Goal: Task Accomplishment & Management: Use online tool/utility

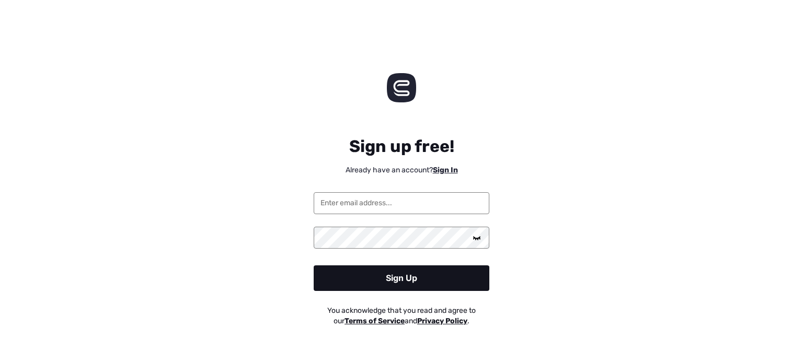
click at [379, 205] on input "email" at bounding box center [402, 203] width 176 height 22
click at [314, 198] on protonpass-control-abda at bounding box center [314, 203] width 0 height 10
type input "[EMAIL_ADDRESS][DOMAIN_NAME]"
click at [273, 214] on div "Sign up free! Already have an account? Sign In [EMAIL_ADDRESS][DOMAIN_NAME] Sig…" at bounding box center [401, 226] width 803 height 249
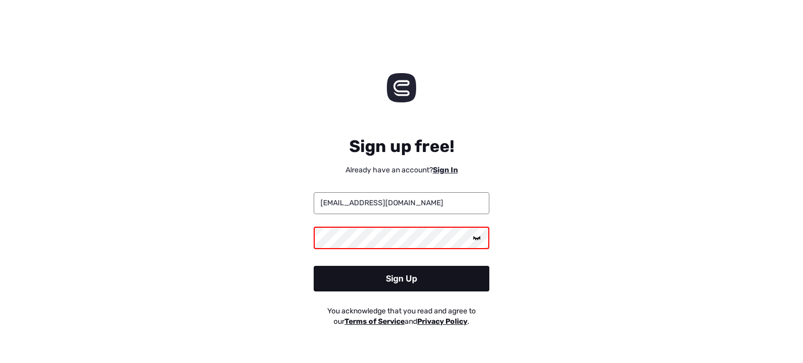
click at [349, 283] on div "Sign Up" at bounding box center [402, 279] width 176 height 26
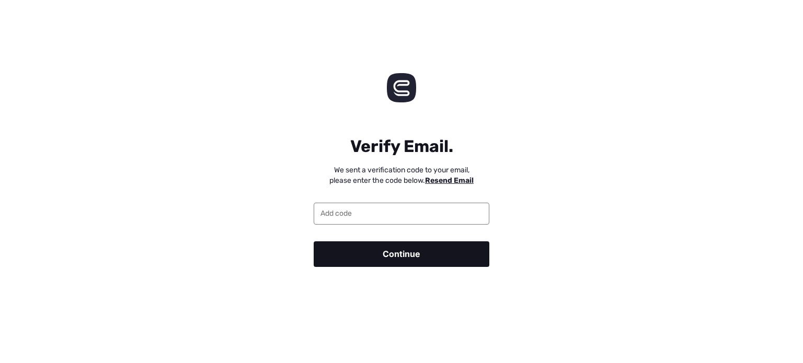
click at [393, 215] on input "email" at bounding box center [402, 214] width 176 height 22
click at [297, 118] on div "Verify Email. We sent a verification code to your email, please enter the code …" at bounding box center [401, 191] width 803 height 179
click at [401, 215] on input "email" at bounding box center [402, 214] width 176 height 22
paste input "385998"
type input "385998"
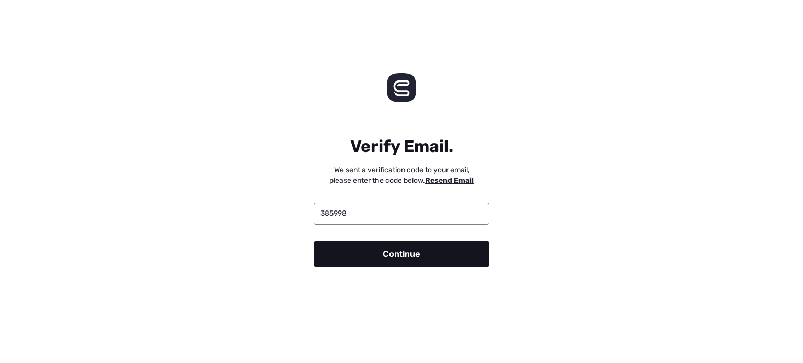
click at [365, 256] on div "Continue" at bounding box center [402, 255] width 176 height 26
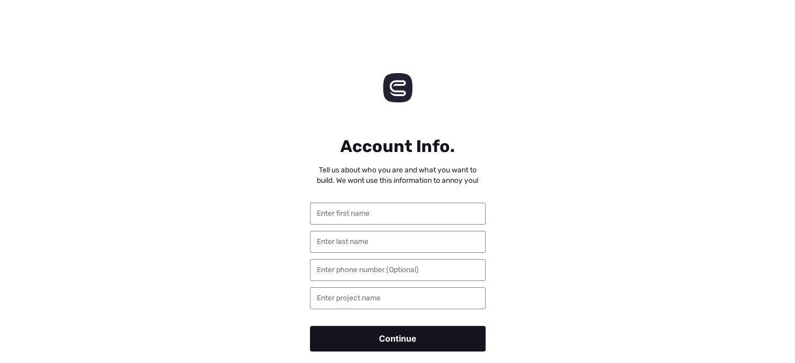
click at [372, 211] on input "text" at bounding box center [398, 214] width 176 height 22
type input "[PERSON_NAME]"
click at [369, 238] on input "text" at bounding box center [398, 242] width 176 height 22
type input "[PERSON_NAME]"
click at [244, 255] on div "Account Info. Tell us about who you are and what you want to build. We wont use…" at bounding box center [397, 234] width 795 height 264
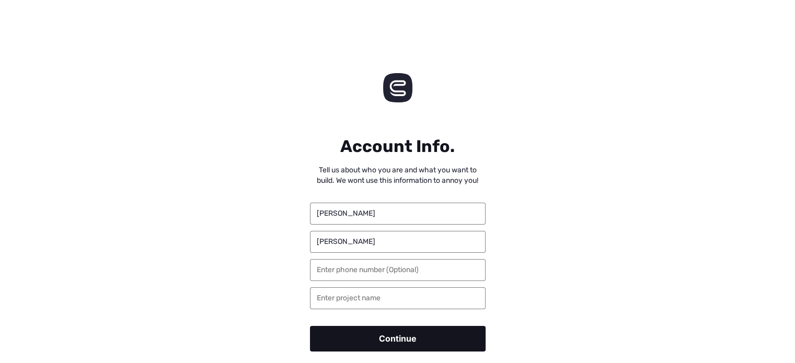
click at [358, 337] on div "Continue" at bounding box center [398, 339] width 176 height 26
click at [577, 289] on div "Account Info. Tell us about who you are and what you want to build. We wont use…" at bounding box center [397, 234] width 795 height 264
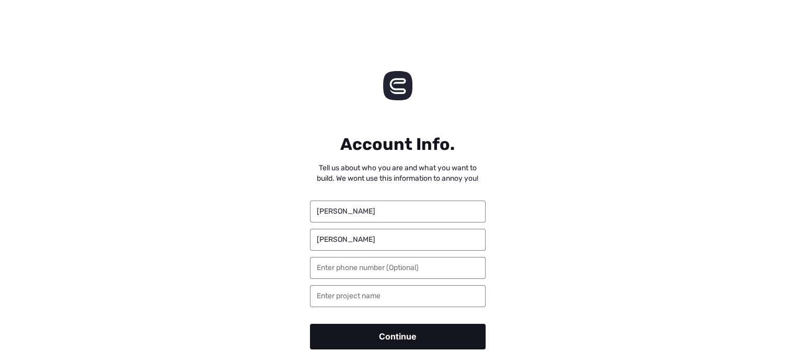
click at [403, 336] on div "Continue" at bounding box center [398, 337] width 176 height 26
click at [353, 299] on input "text" at bounding box center [398, 296] width 176 height 22
type input "Phantom"
click at [348, 339] on div "Continue" at bounding box center [398, 337] width 176 height 26
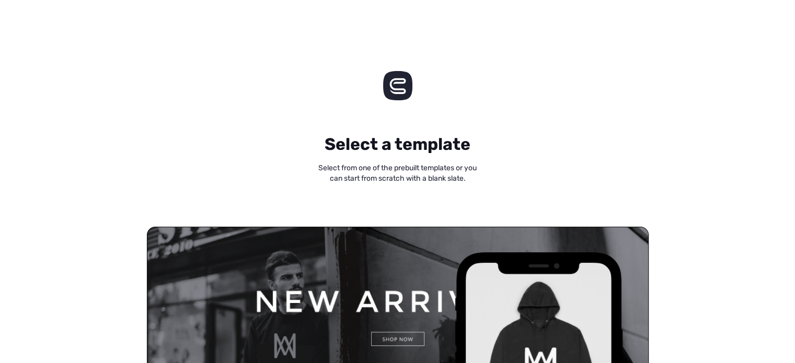
click at [146, 172] on h4 "Select from one of the prebuilt templates or you can start from scratch with a …" at bounding box center [397, 173] width 795 height 21
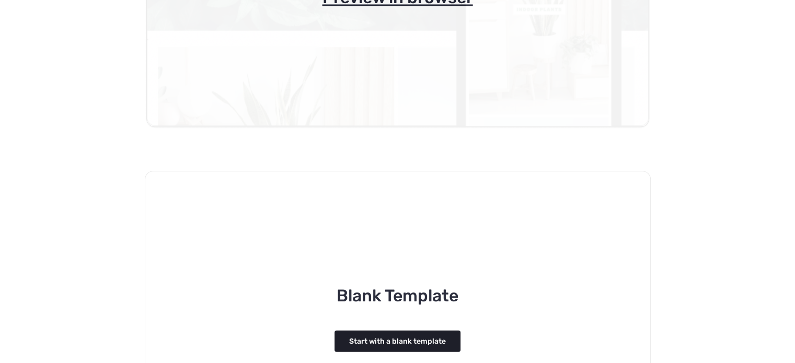
scroll to position [1090, 0]
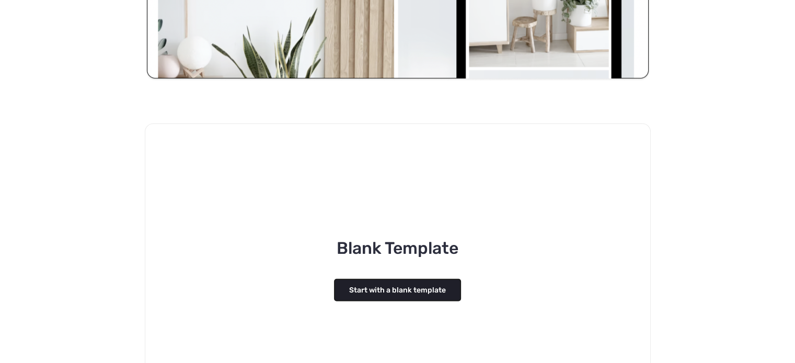
click at [367, 296] on button "Start with a blank template" at bounding box center [398, 289] width 126 height 21
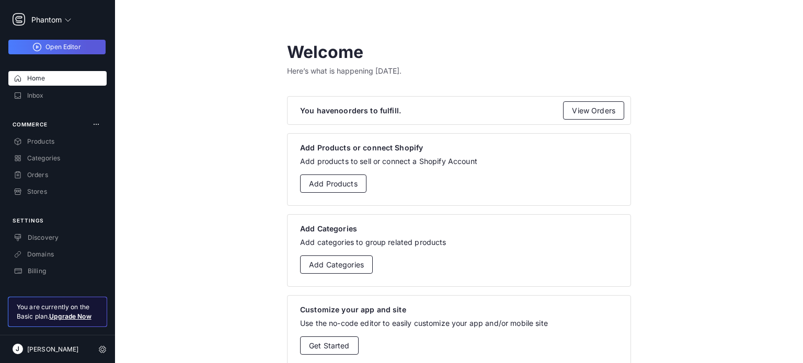
click at [77, 44] on span "Open Editor" at bounding box center [62, 47] width 35 height 8
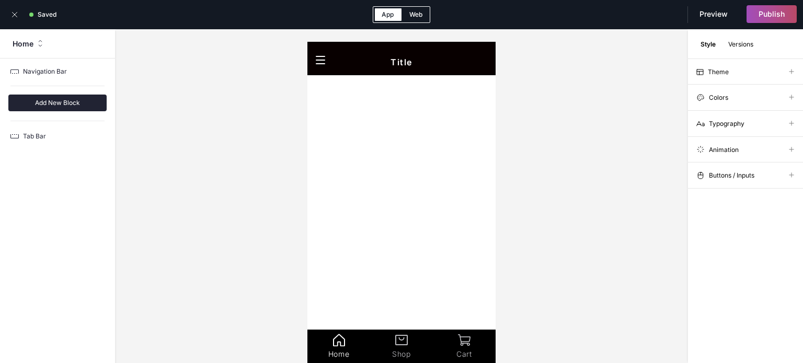
click at [461, 352] on span "Cart" at bounding box center [464, 354] width 63 height 9
click at [23, 18] on div "Saved" at bounding box center [401, 14] width 803 height 29
click at [13, 17] on icon at bounding box center [14, 14] width 8 height 8
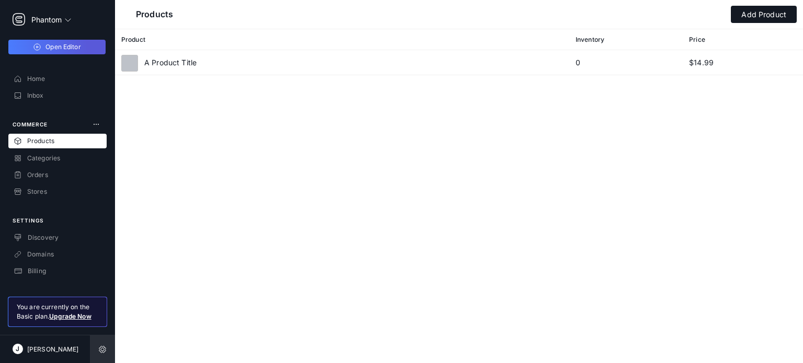
click at [103, 353] on icon at bounding box center [102, 350] width 8 height 8
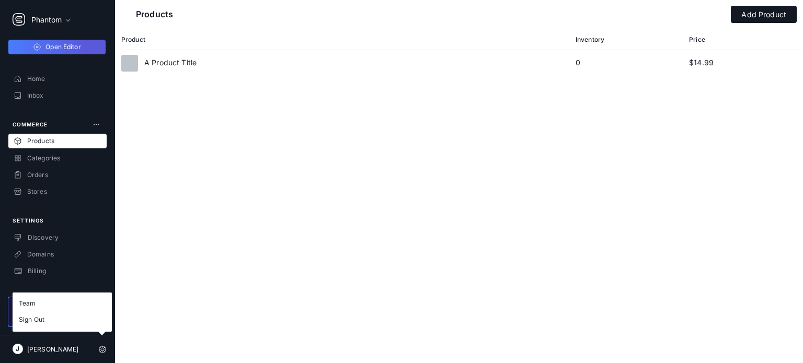
click at [196, 179] on div "Products Add Product Product Inventory Price A Product Title 0 $14.99" at bounding box center [459, 181] width 688 height 363
click at [95, 354] on div at bounding box center [102, 350] width 25 height 28
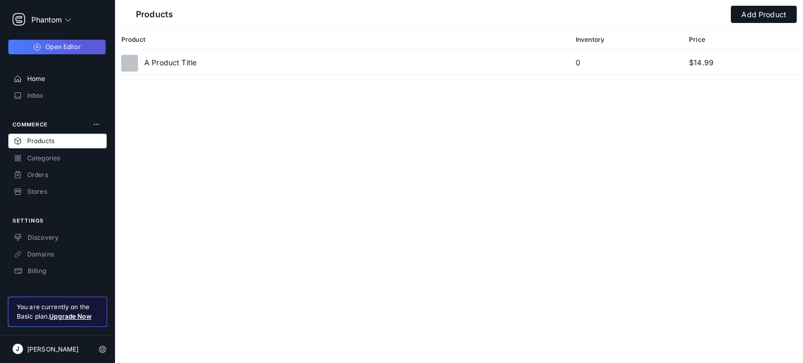
click at [45, 74] on div "Home" at bounding box center [57, 78] width 98 height 15
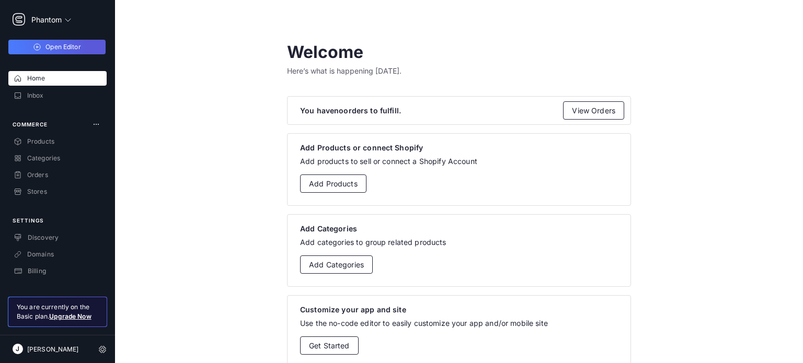
click at [210, 159] on app-dashboard-option-overview "Welcome Here’s what is happening [DATE]. You have no orders to fulfill. View Or…" at bounding box center [459, 305] width 688 height 611
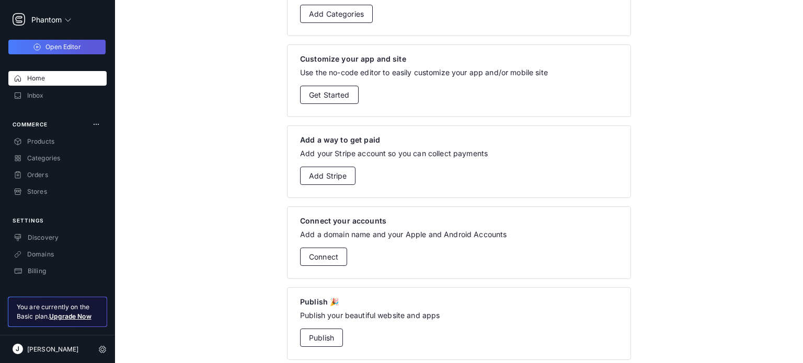
scroll to position [253, 0]
